Goal: Find specific page/section: Find specific page/section

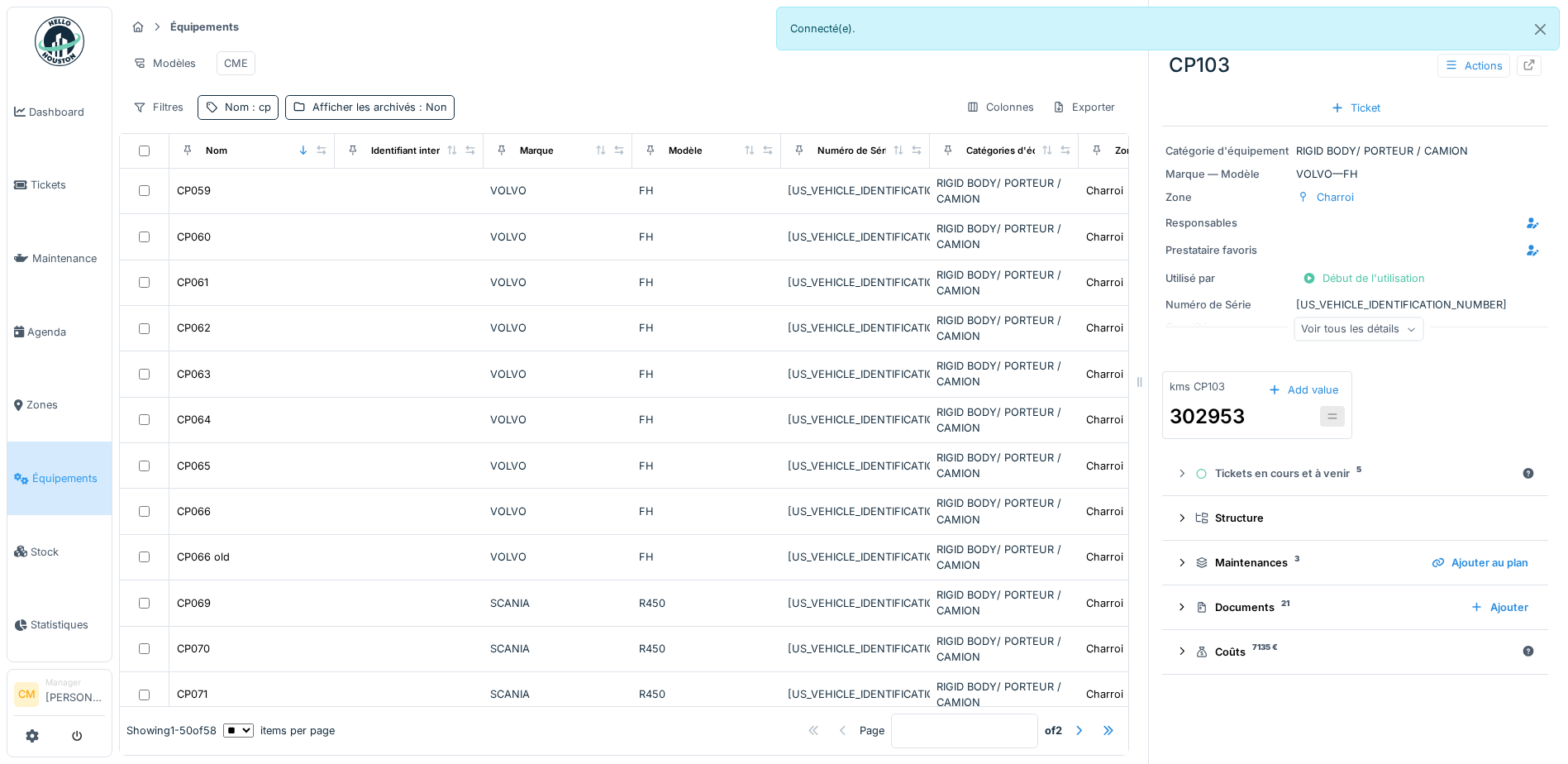
scroll to position [166, 0]
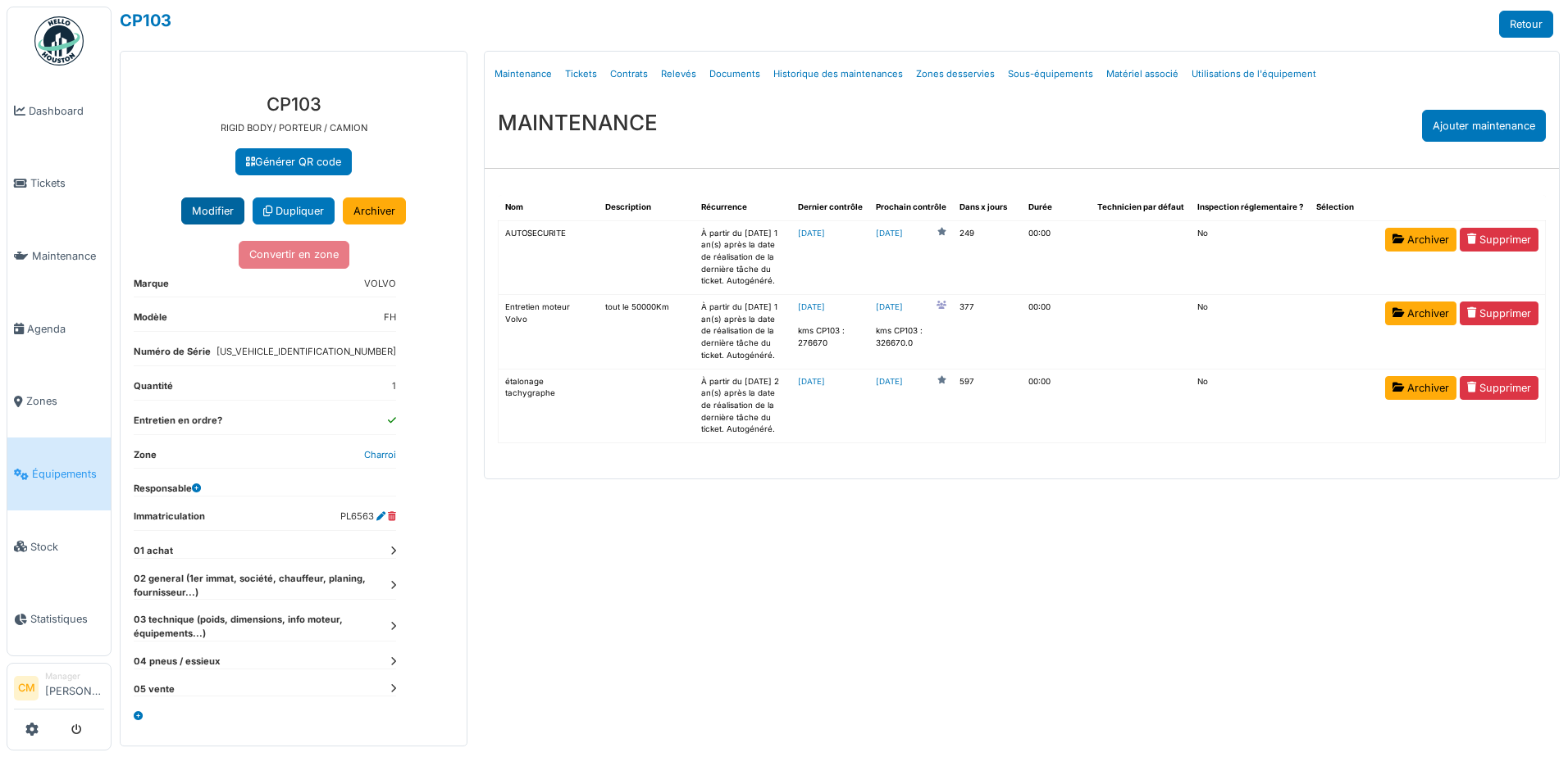
click at [223, 208] on button "Modifier" at bounding box center [213, 210] width 63 height 27
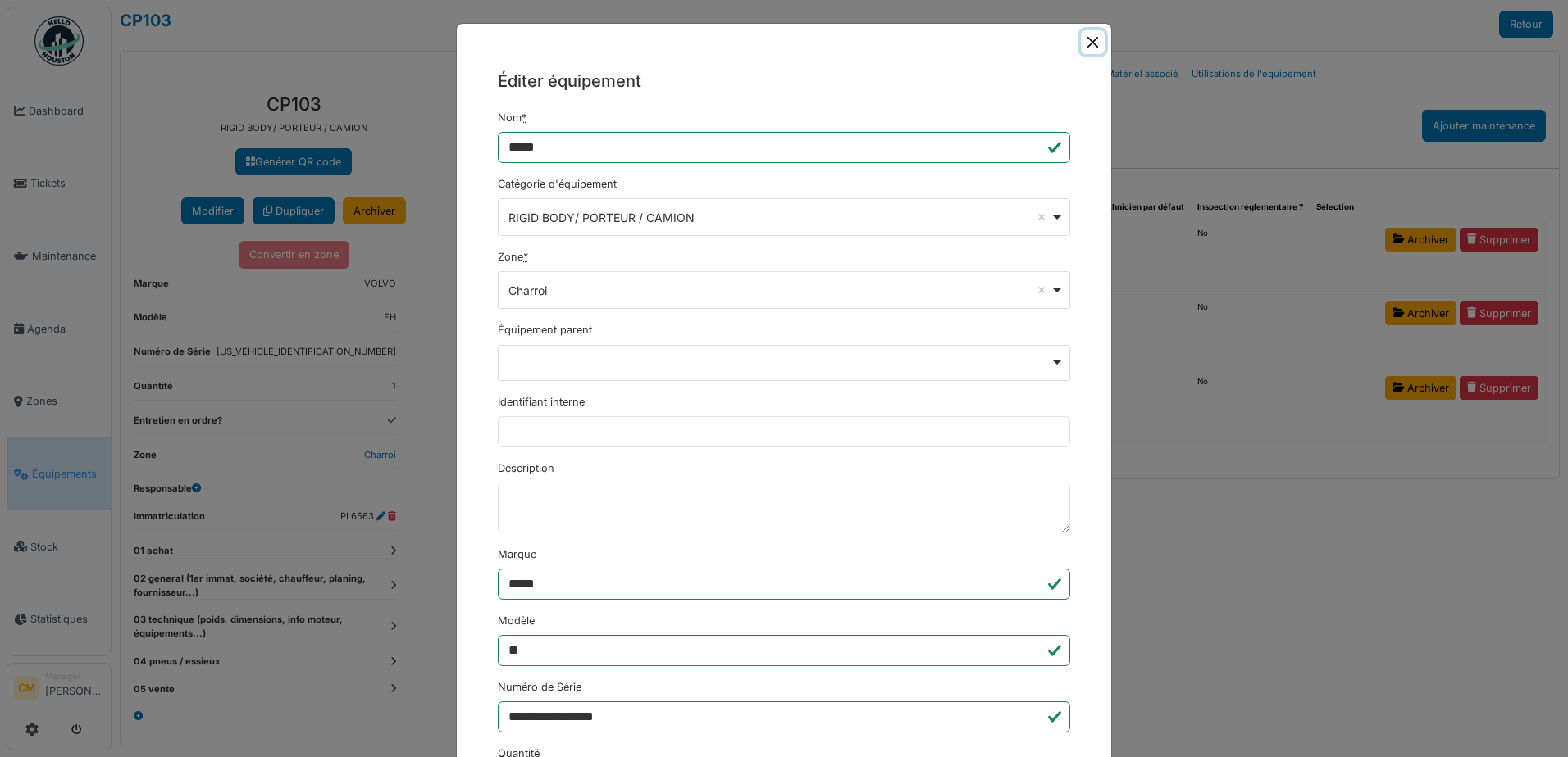
click at [1089, 41] on button "Close" at bounding box center [1092, 42] width 24 height 24
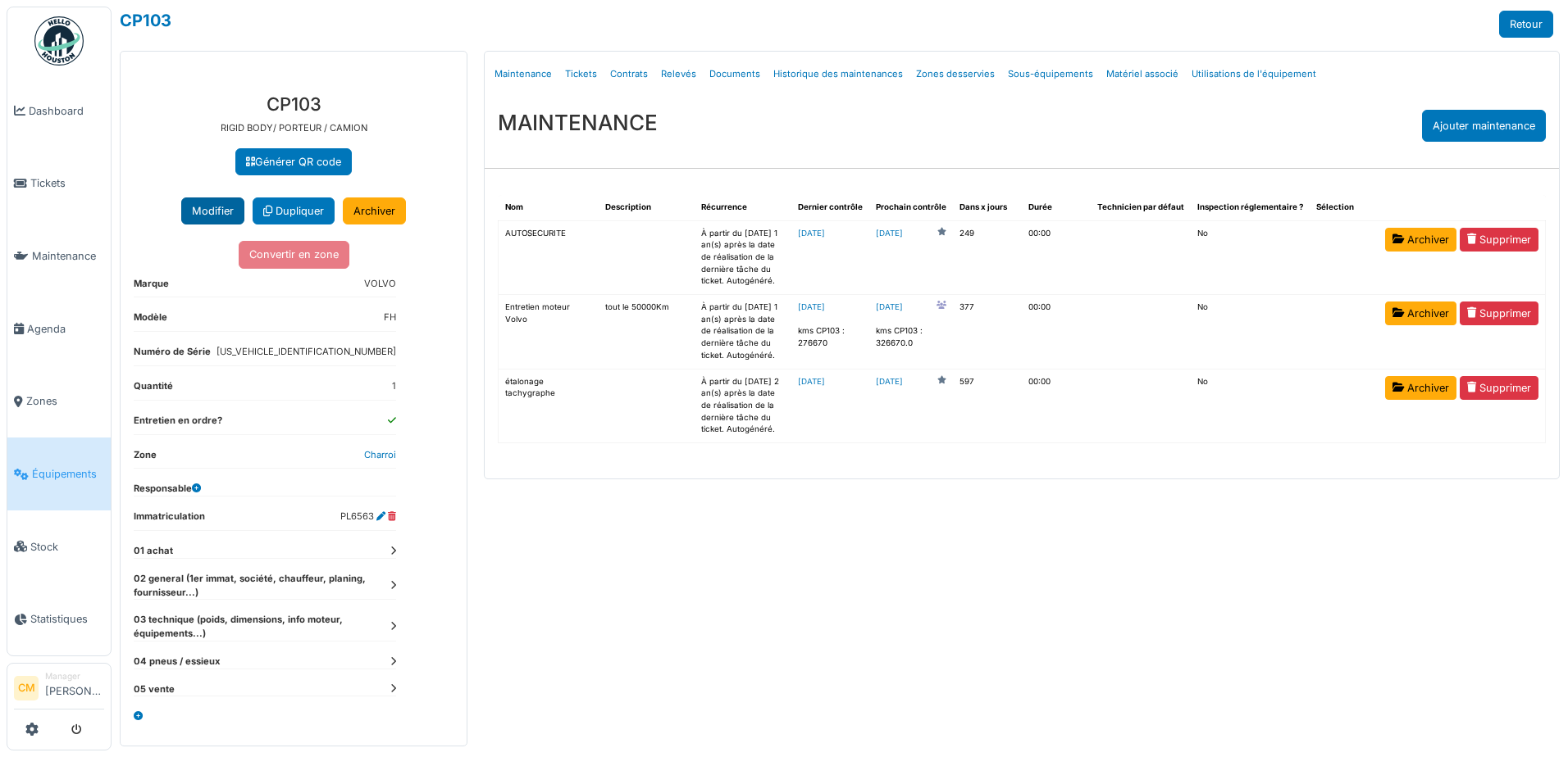
click at [223, 213] on button "Modifier" at bounding box center [213, 210] width 63 height 27
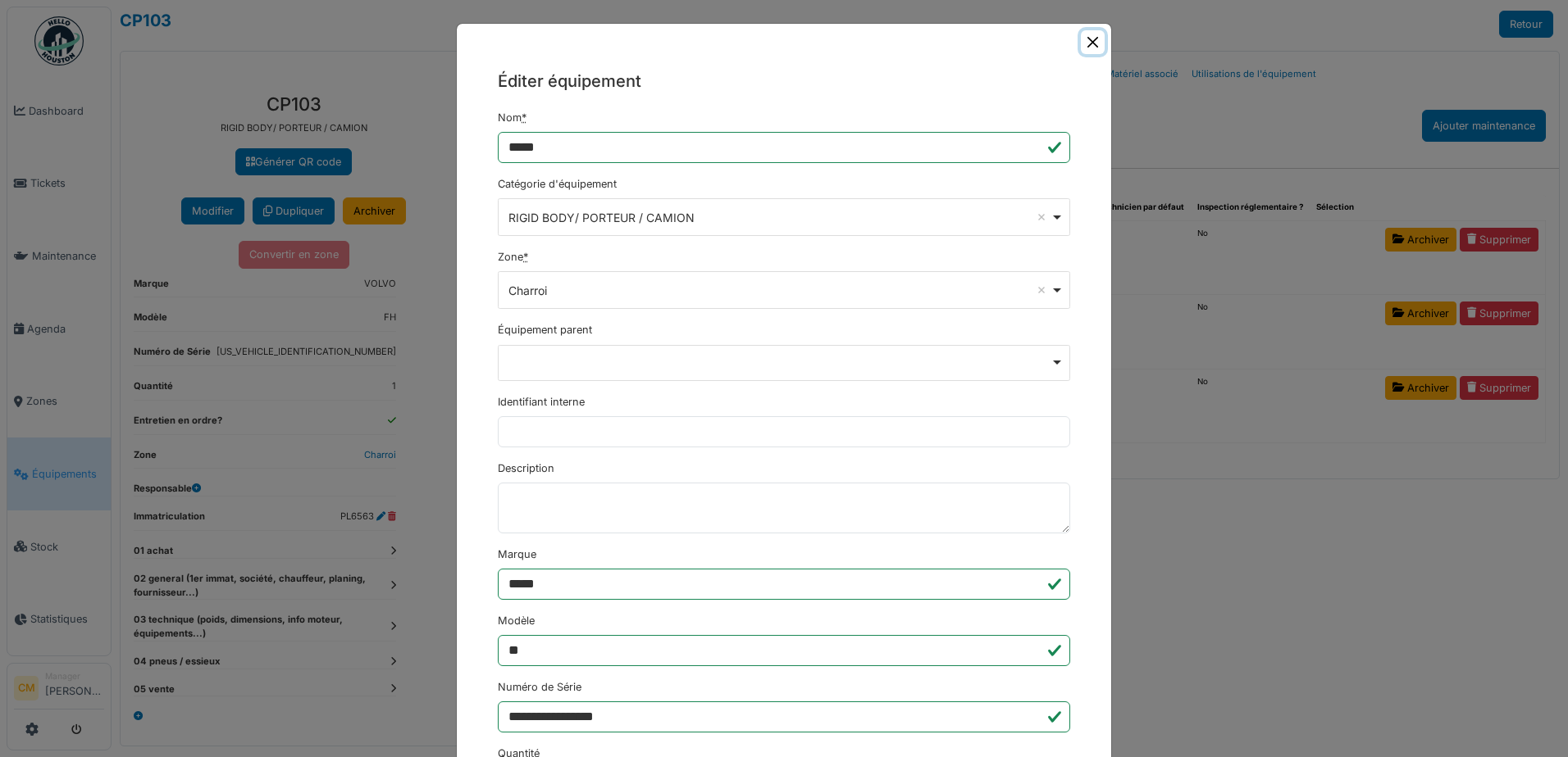
click at [1086, 45] on button "Close" at bounding box center [1092, 42] width 24 height 24
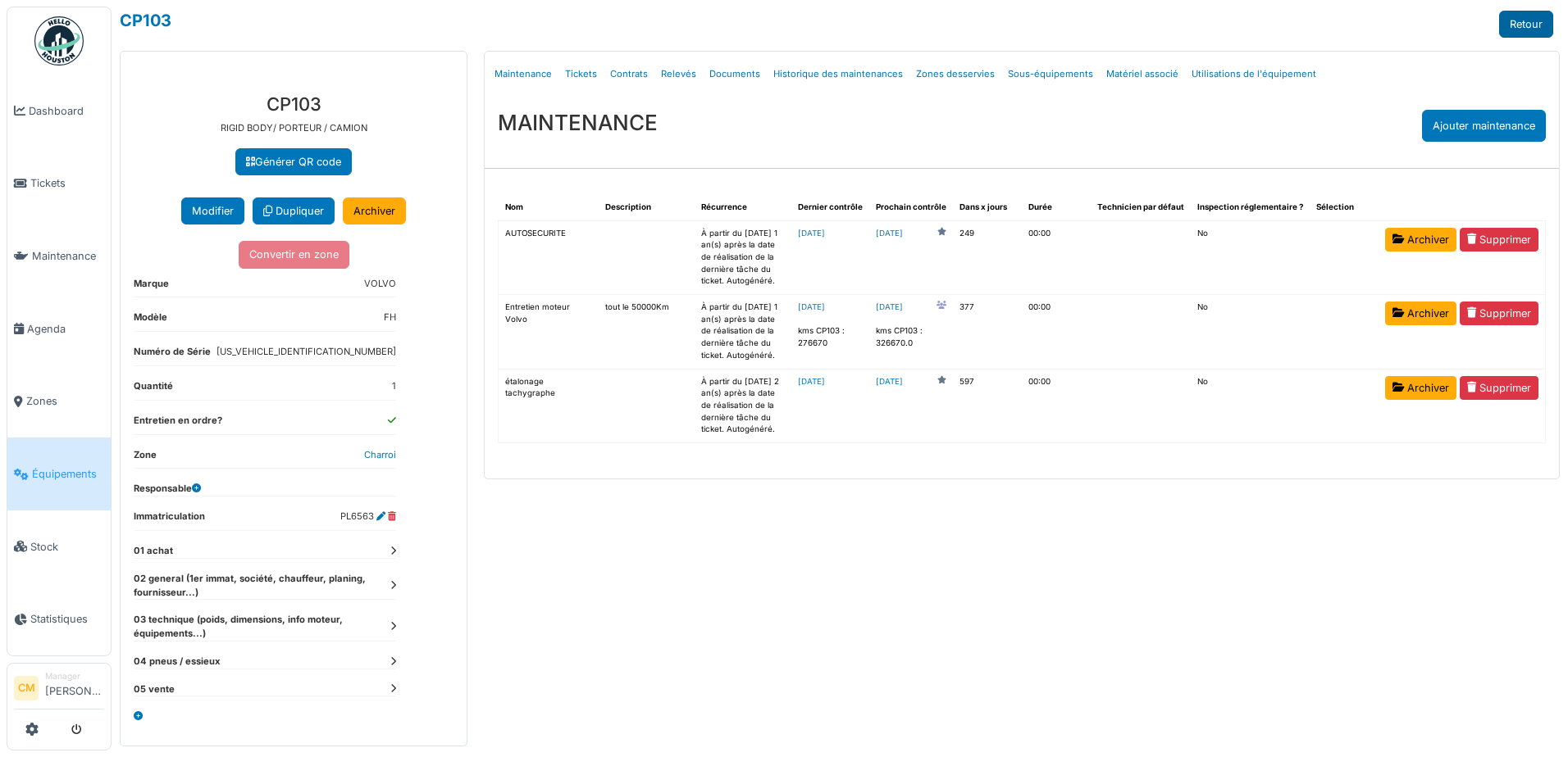
click at [1536, 31] on link "Retour" at bounding box center [1525, 24] width 54 height 27
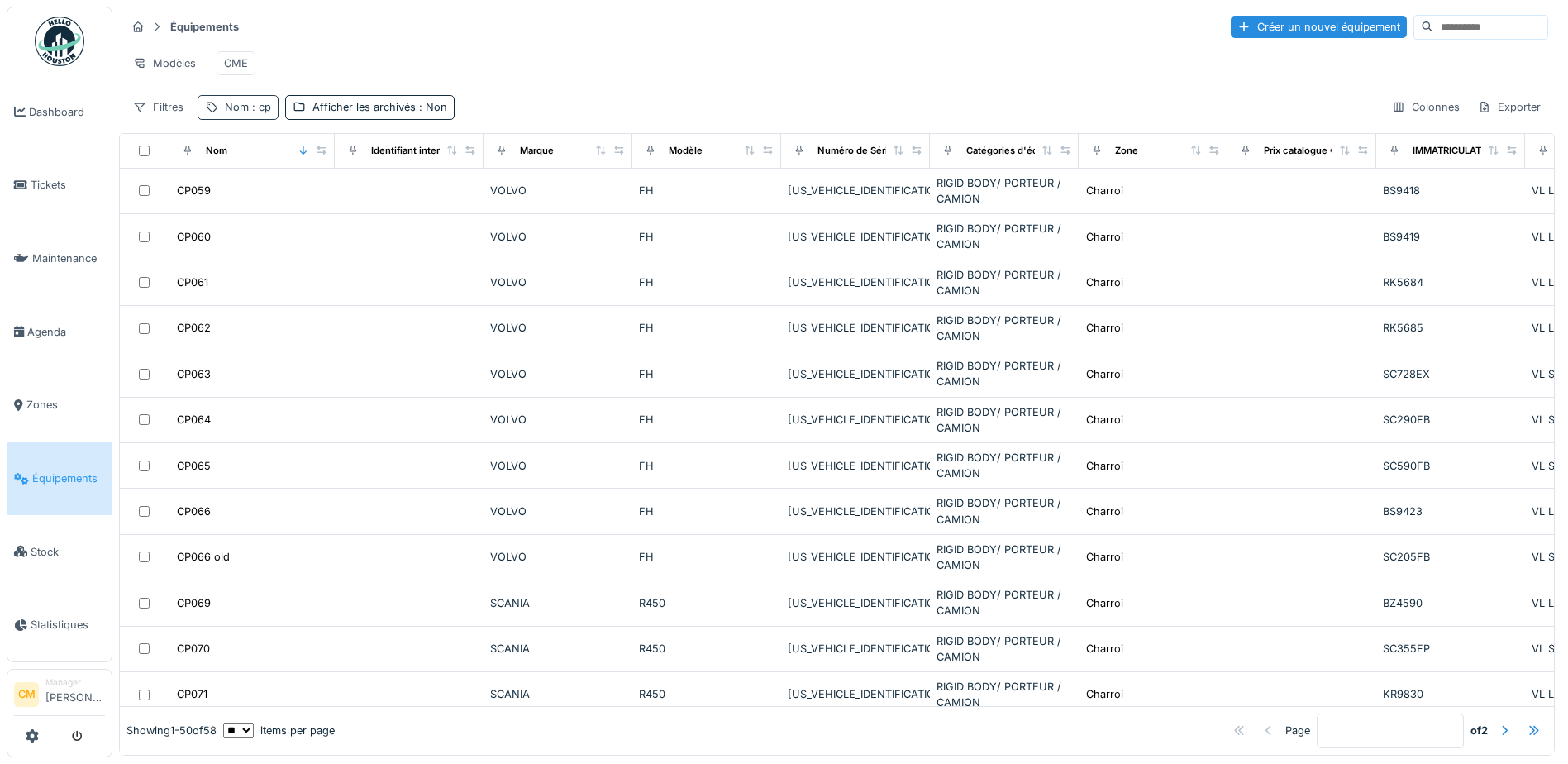
click at [267, 114] on span ": cp" at bounding box center [260, 107] width 22 height 12
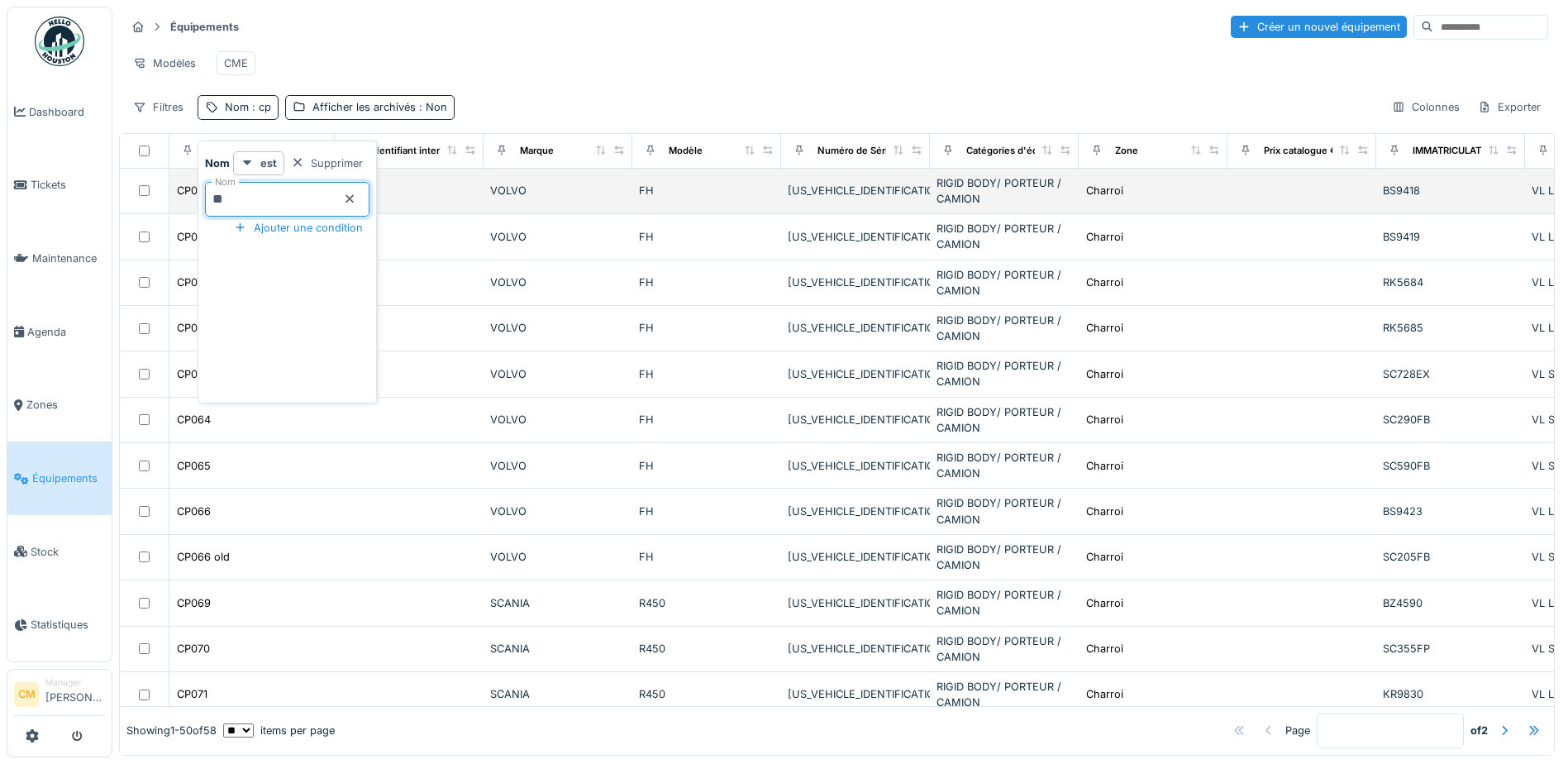
drag, startPoint x: 192, startPoint y: 203, endPoint x: 165, endPoint y: 206, distance: 27.2
click at [166, 206] on body "Dashboard Tickets Maintenance [GEOGRAPHIC_DATA] Zones Équipements Stock Statist…" at bounding box center [784, 382] width 1568 height 764
type input "*****"
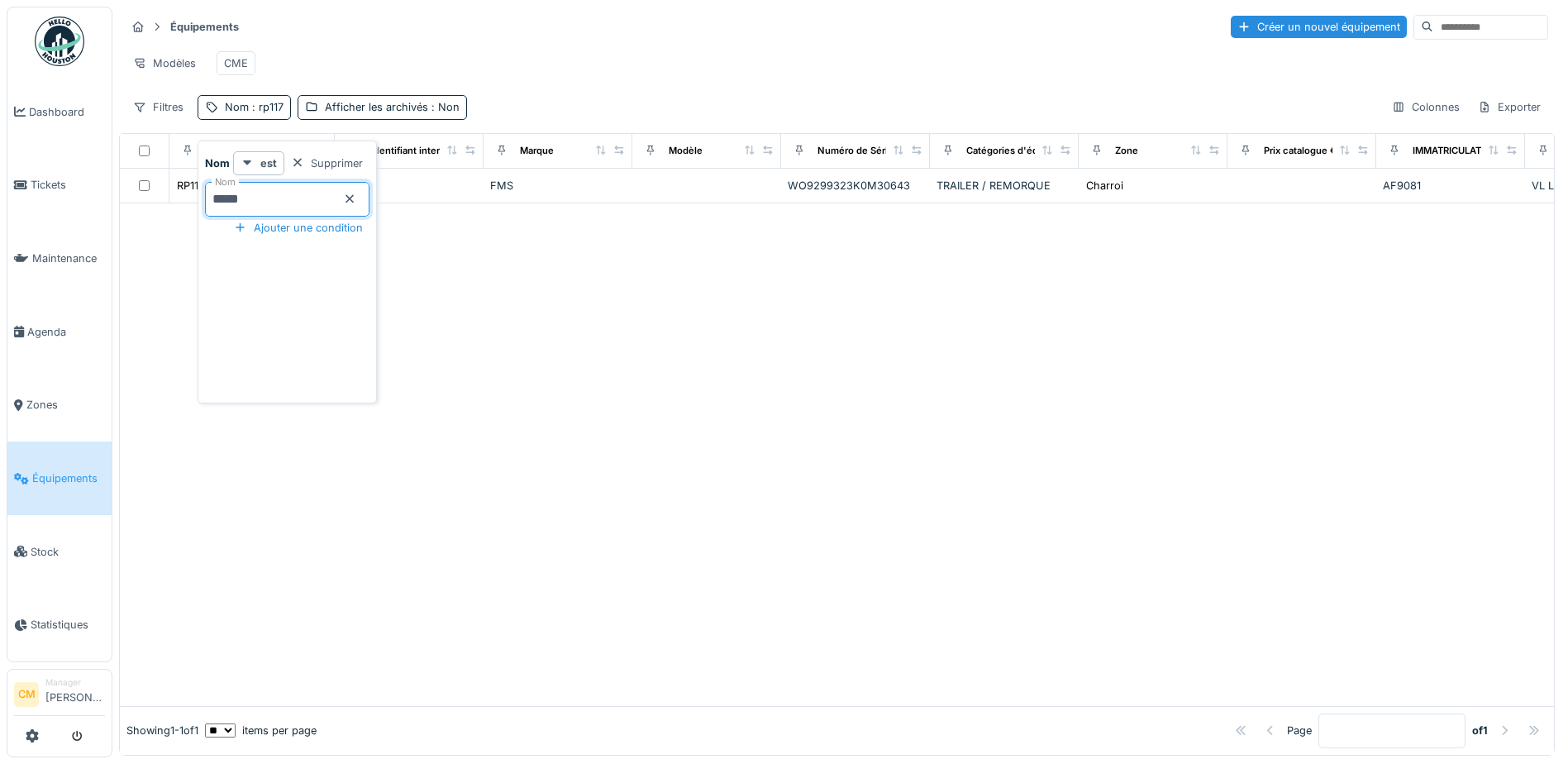
click at [463, 72] on div "Modèles CME" at bounding box center [836, 63] width 1422 height 37
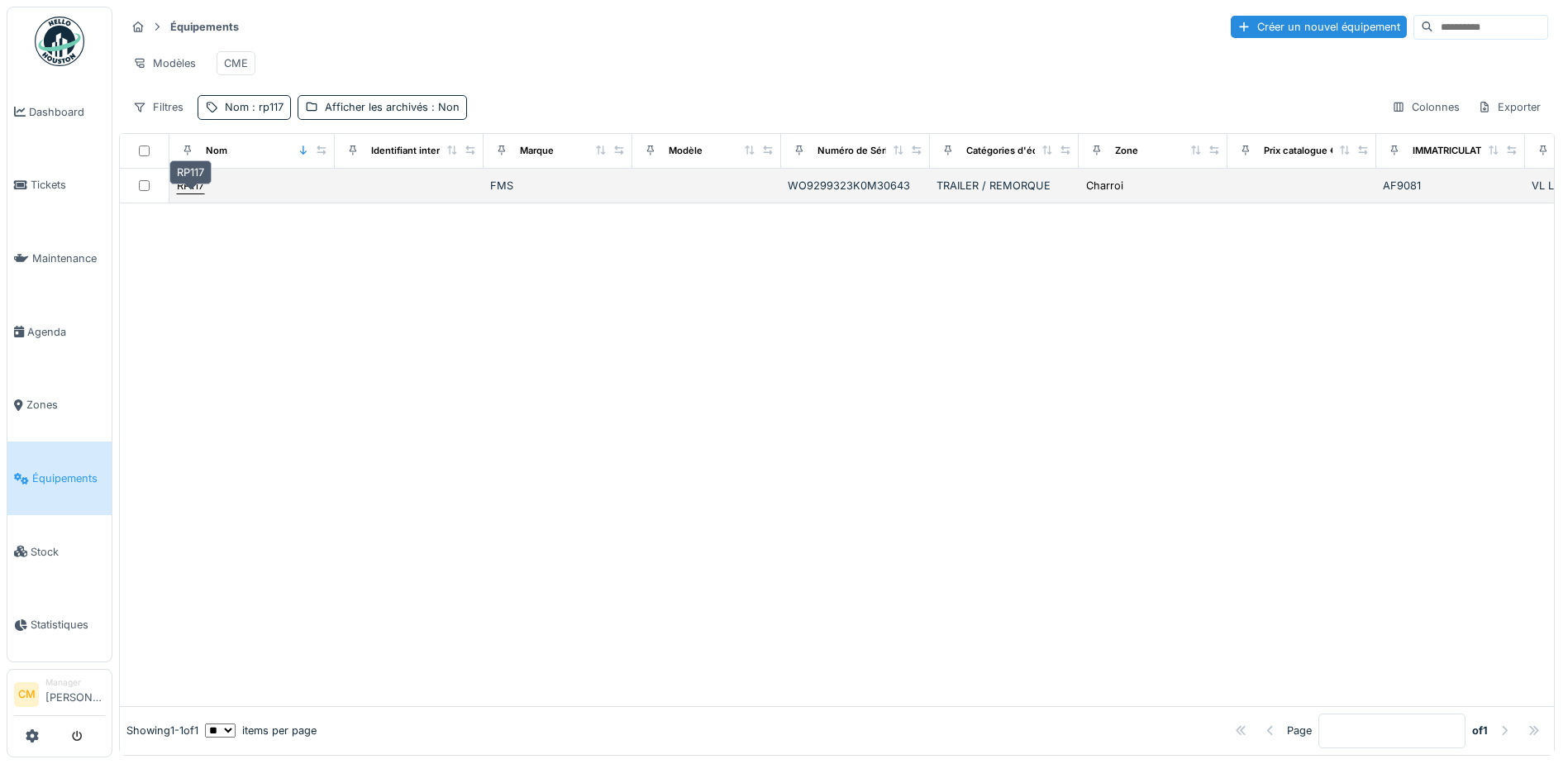
click at [197, 191] on div "RP117" at bounding box center [190, 186] width 27 height 16
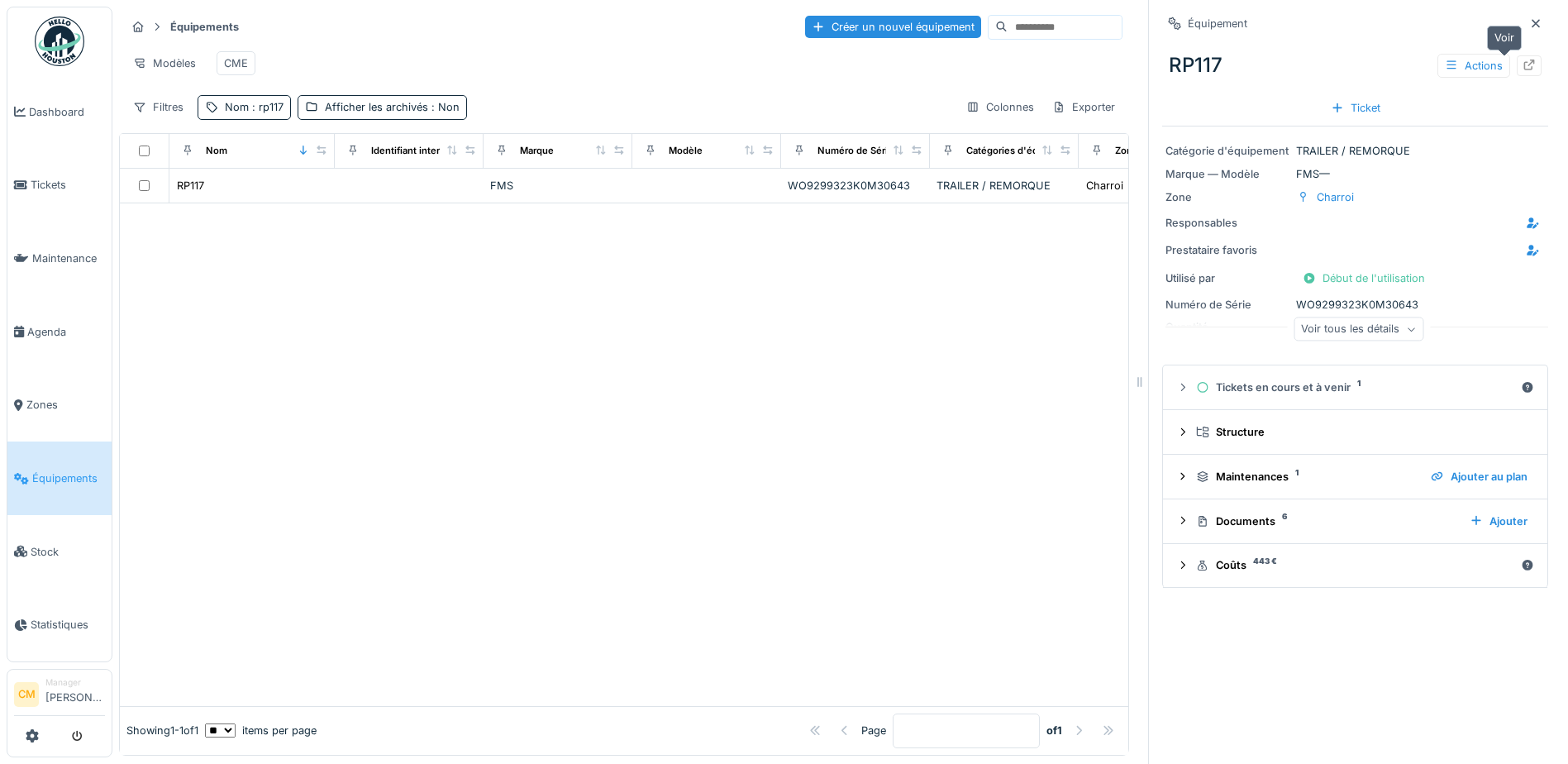
click at [1523, 65] on icon at bounding box center [1529, 65] width 13 height 11
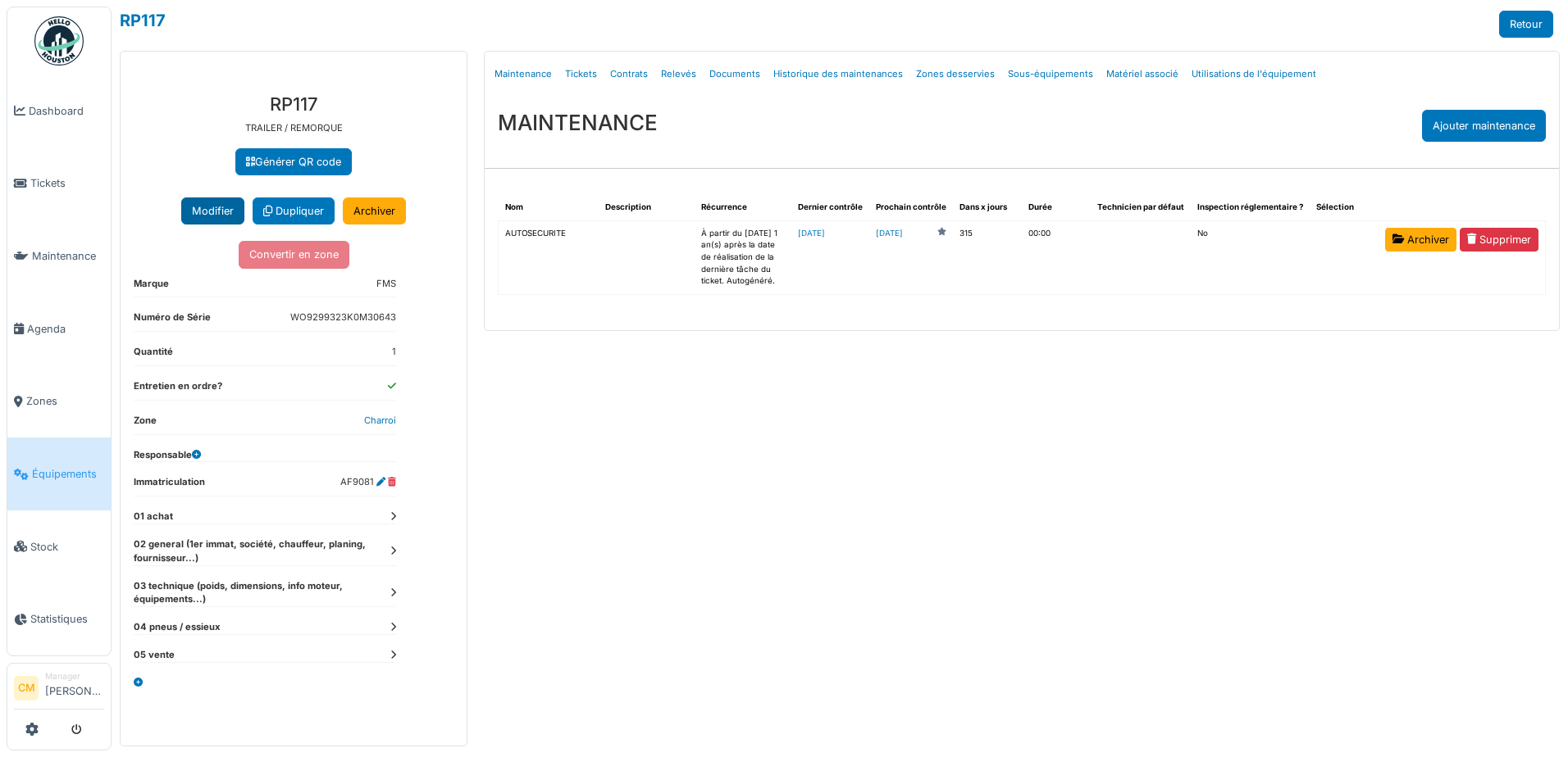
click at [222, 221] on button "Modifier" at bounding box center [213, 210] width 63 height 27
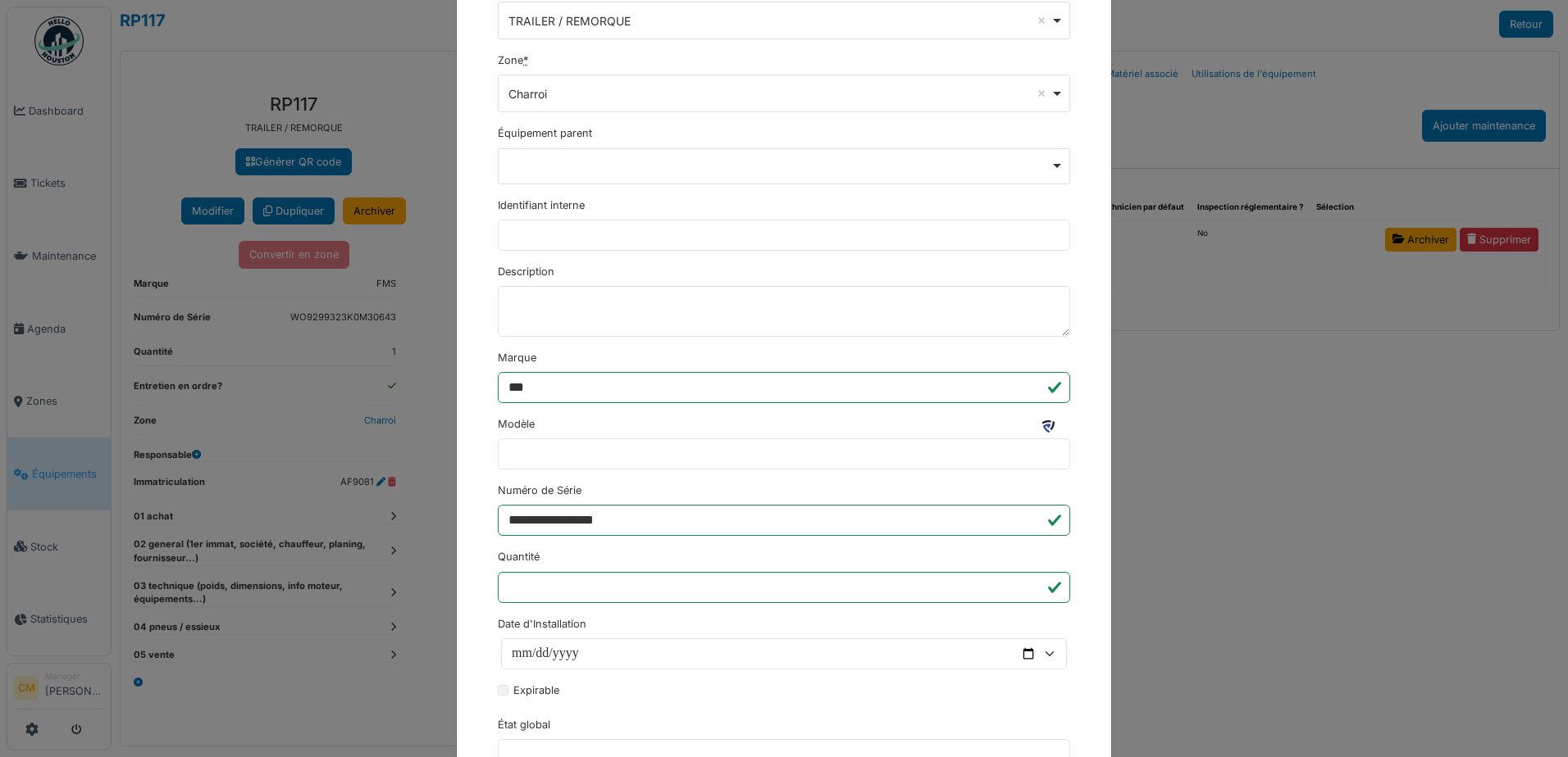
scroll to position [246, 0]
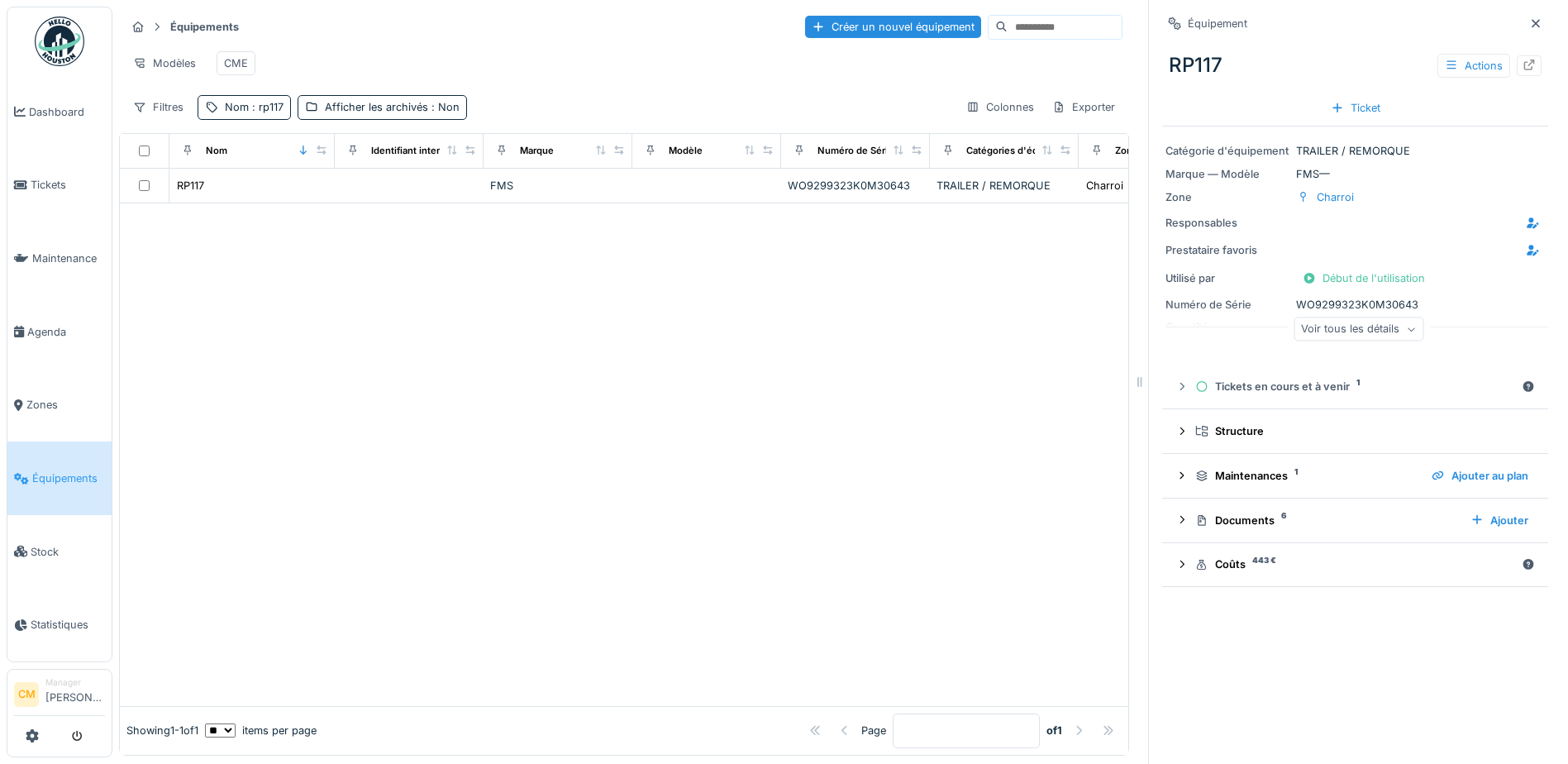
click at [266, 114] on span ": rp117" at bounding box center [266, 107] width 35 height 12
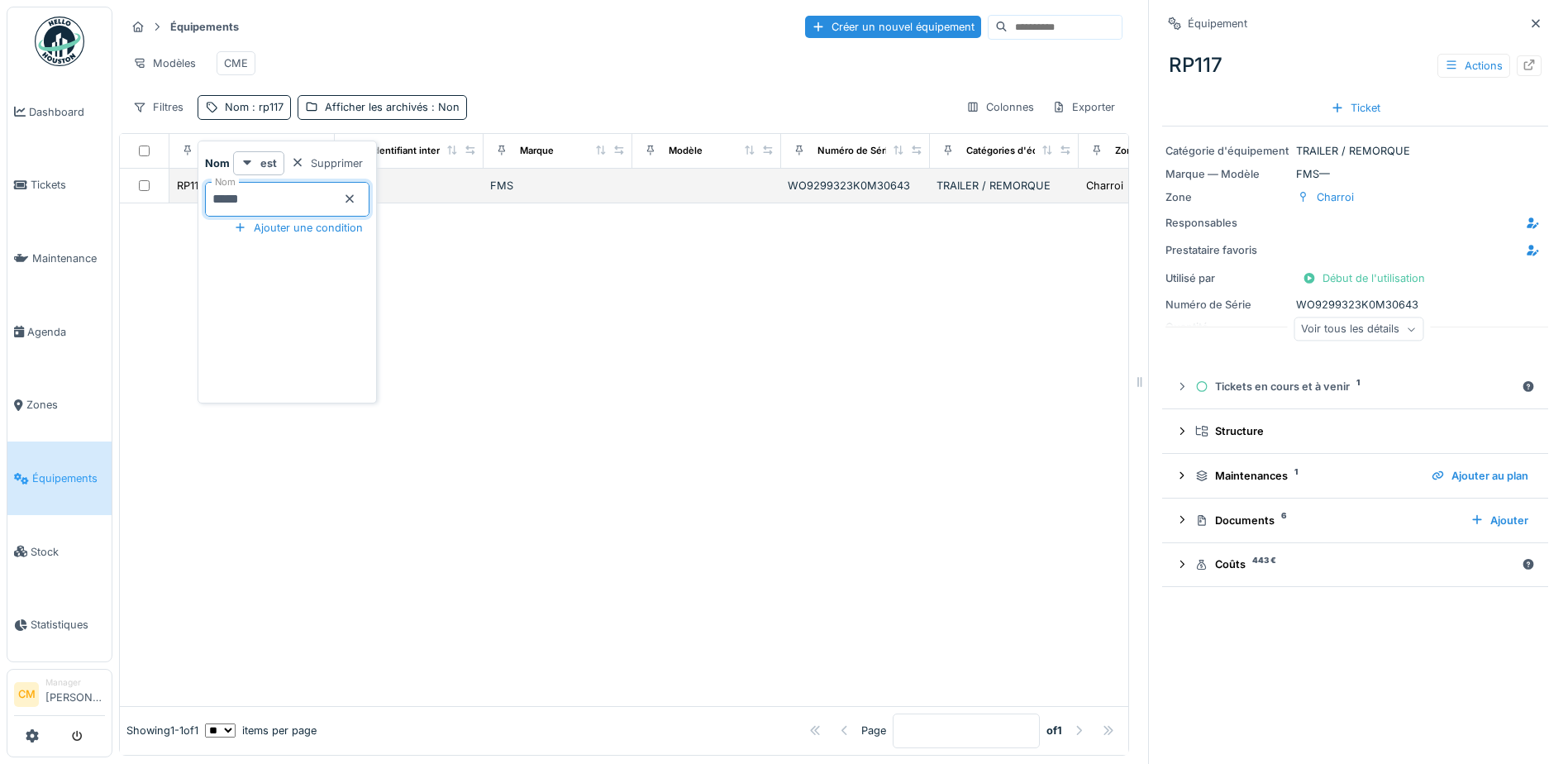
drag, startPoint x: 257, startPoint y: 188, endPoint x: 150, endPoint y: 196, distance: 107.3
click at [150, 196] on body "Dashboard Tickets Maintenance Agenda Zones Équipements Stock Statistiques CM Ma…" at bounding box center [784, 382] width 1568 height 764
type input "*****"
click at [691, 210] on td at bounding box center [707, 191] width 149 height 46
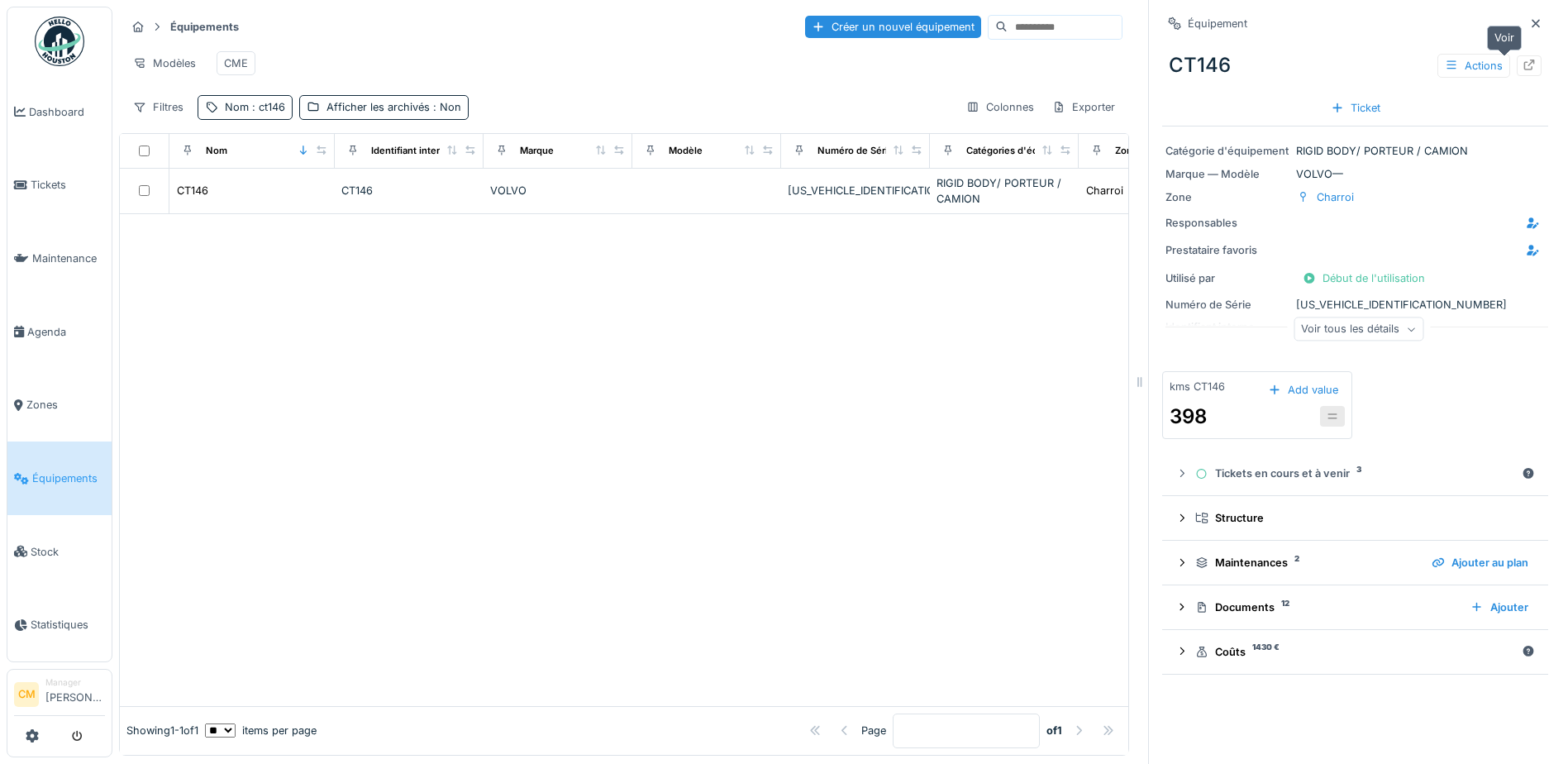
click at [1523, 69] on icon at bounding box center [1529, 65] width 13 height 11
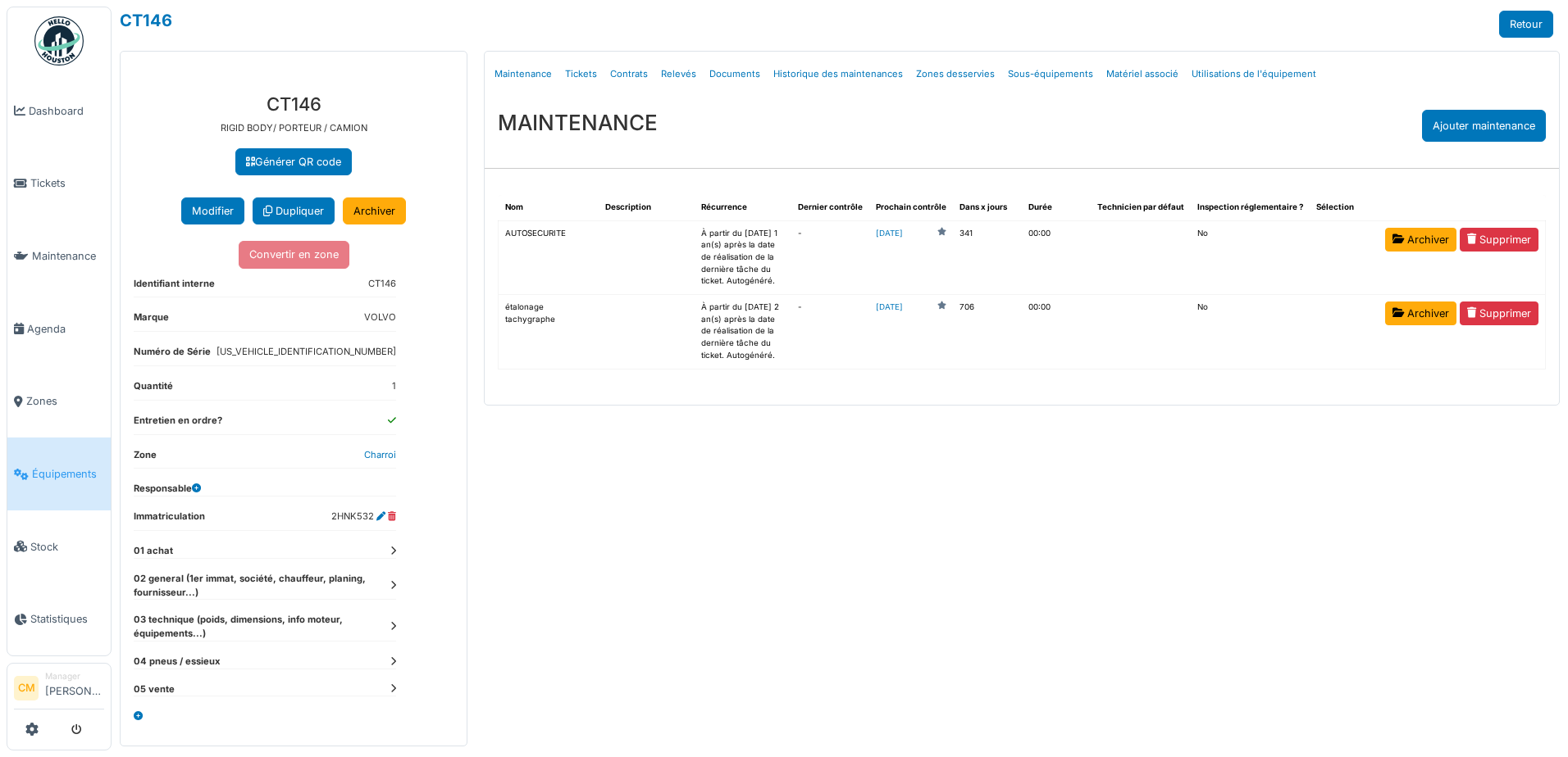
click at [144, 552] on dt "01 achat" at bounding box center [264, 551] width 262 height 14
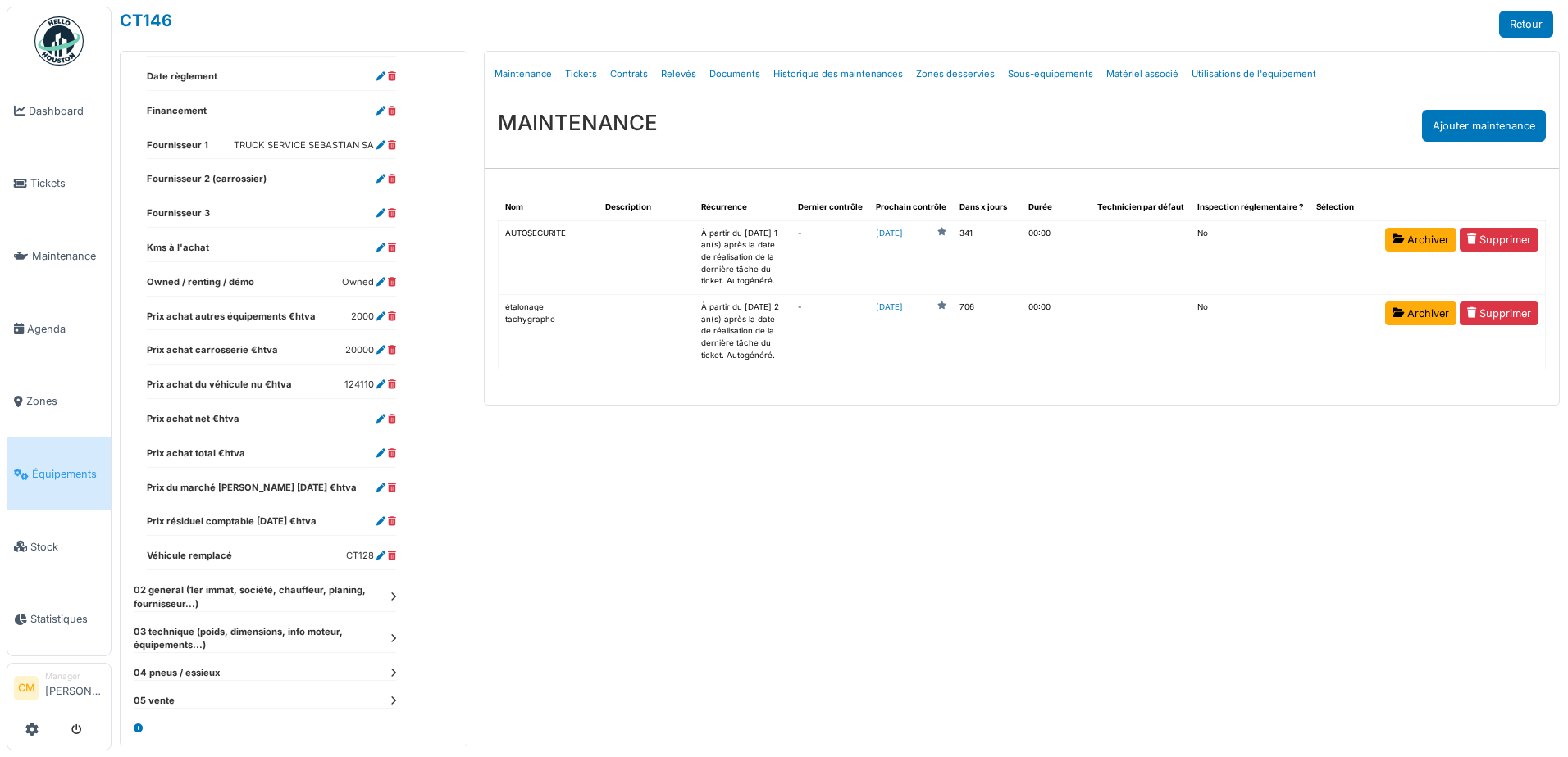
scroll to position [780, 0]
